Goal: Navigation & Orientation: Find specific page/section

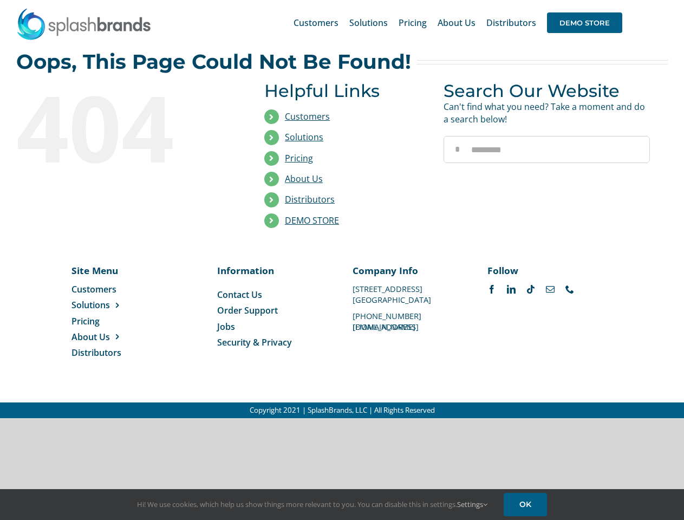
click at [342, 209] on li "Distributors" at bounding box center [345, 199] width 163 height 21
click at [618, 0] on div "Search for: * Customers Solutions Stores New Hire Kits Manufacturing Store Mark…" at bounding box center [341, 22] width 651 height 45
click at [584, 23] on span "DEMO STORE" at bounding box center [584, 22] width 75 height 21
click at [312, 220] on link "DEMO STORE" at bounding box center [312, 220] width 54 height 12
click at [108, 305] on span "Solutions" at bounding box center [90, 305] width 38 height 12
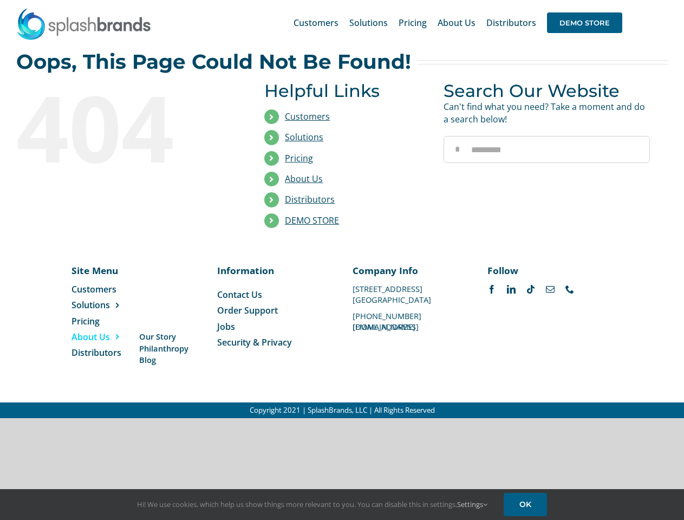
click at [108, 337] on span "About Us" at bounding box center [90, 337] width 38 height 12
click at [473, 504] on link "Settings" at bounding box center [472, 504] width 30 height 10
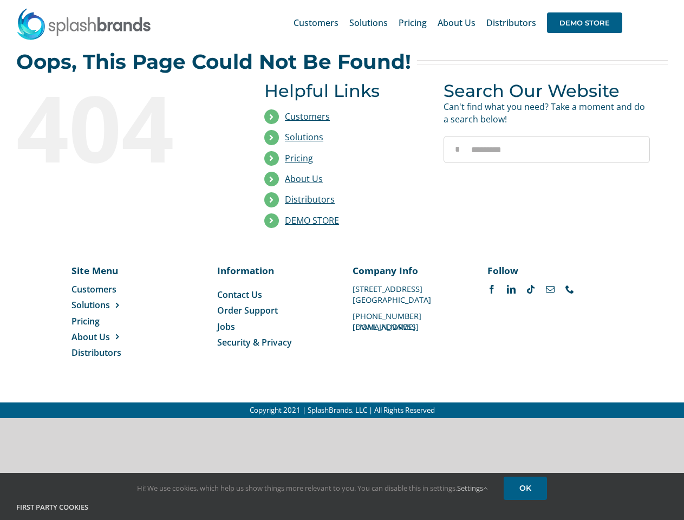
click at [527, 504] on h4 "First Party Cookies" at bounding box center [341, 507] width 651 height 11
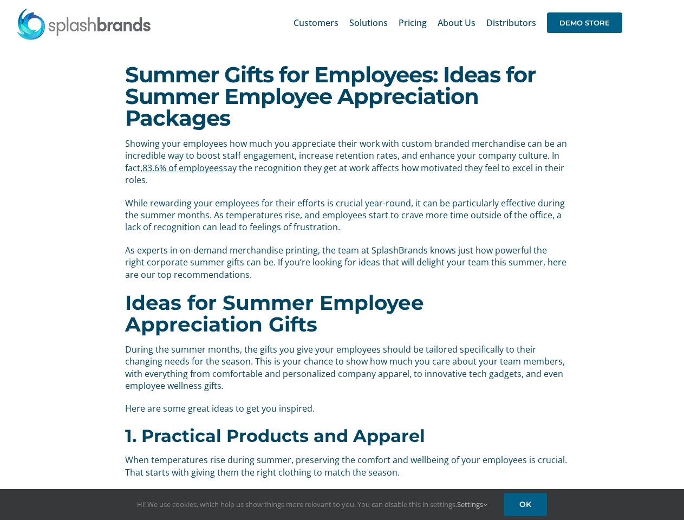
click at [342, 260] on p "As experts in on-demand merchandise printing, the team at SplashBrands knows ju…" at bounding box center [346, 262] width 442 height 36
click at [618, 0] on div "Search for: * Customers Solutions Stores New Hire Kits Manufacturing Store Mark…" at bounding box center [341, 22] width 651 height 45
click at [584, 23] on span "DEMO STORE" at bounding box center [584, 22] width 75 height 21
click at [473, 504] on link "Settings" at bounding box center [472, 504] width 30 height 10
click at [527, 515] on h4 "First Party Cookies" at bounding box center [341, 520] width 651 height 11
